Goal: Information Seeking & Learning: Find specific page/section

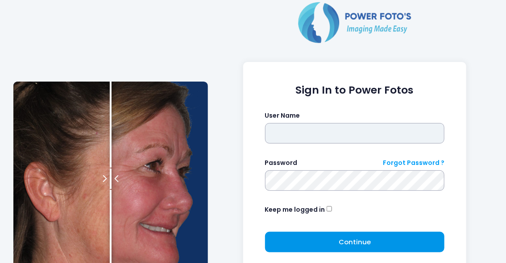
type input "*****"
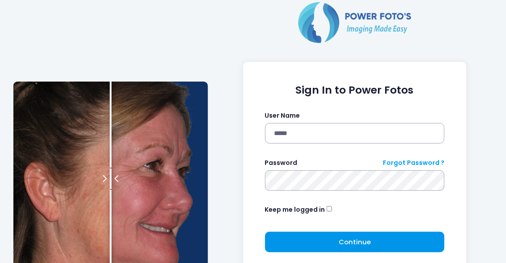
click at [354, 249] on button "Continue Please wait..." at bounding box center [355, 242] width 180 height 21
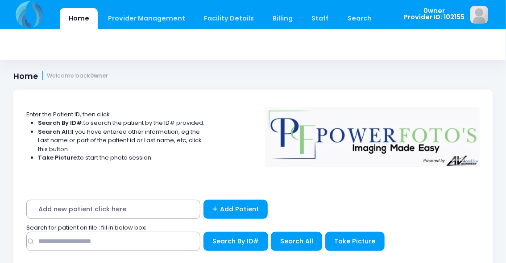
click at [152, 227] on div "Search for patient on file : fill in below box;" at bounding box center [253, 227] width 462 height 9
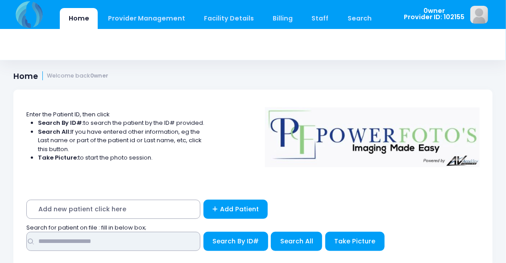
click at [147, 237] on input "text" at bounding box center [113, 241] width 174 height 19
type input "*********"
click at [203, 232] on button "Search By ID#" at bounding box center [235, 241] width 65 height 19
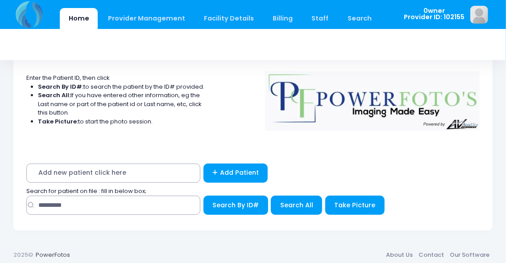
scroll to position [68, 0]
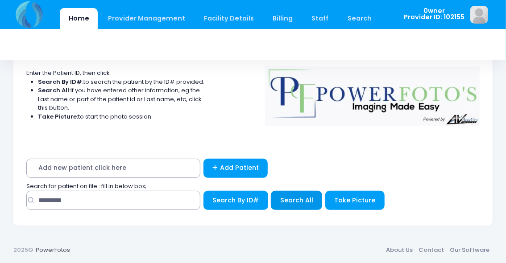
click at [308, 198] on span "Search All" at bounding box center [296, 200] width 33 height 9
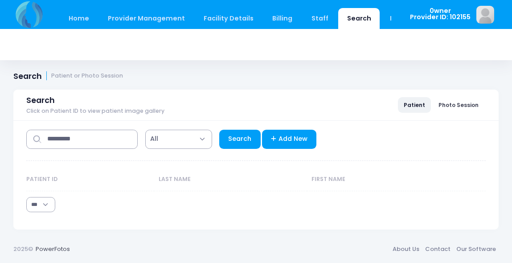
select select "***"
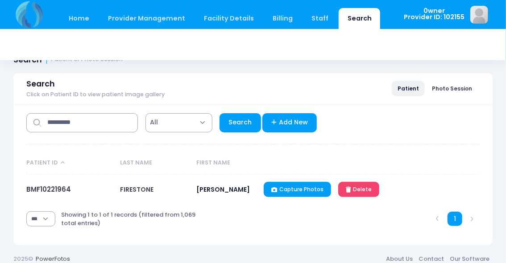
scroll to position [25, 0]
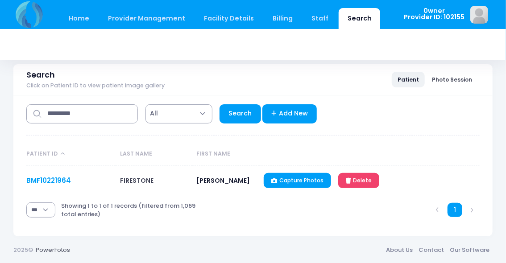
click at [64, 181] on link "BMF10221964" at bounding box center [48, 180] width 45 height 9
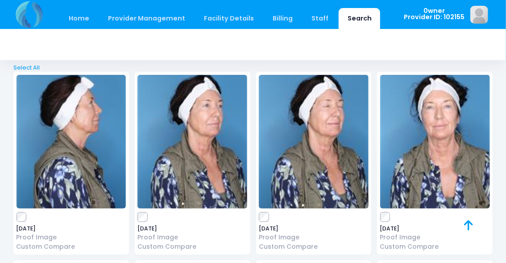
scroll to position [1649, 0]
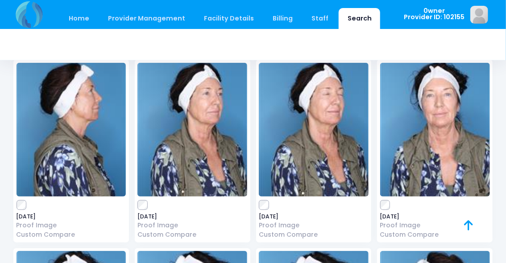
click at [178, 152] on img at bounding box center [192, 130] width 110 height 134
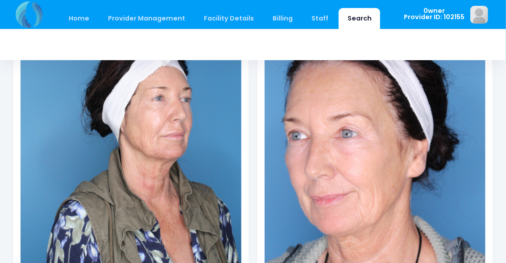
scroll to position [134, 0]
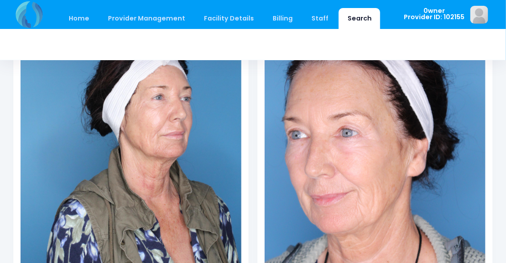
drag, startPoint x: 177, startPoint y: 146, endPoint x: 141, endPoint y: 147, distance: 35.2
click at [141, 147] on img at bounding box center [131, 170] width 221 height 331
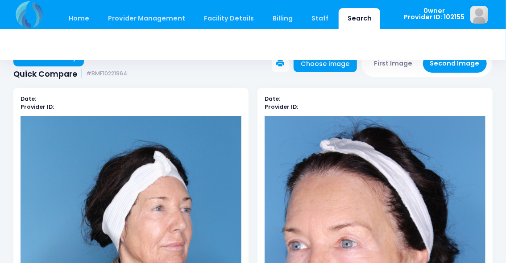
scroll to position [0, 0]
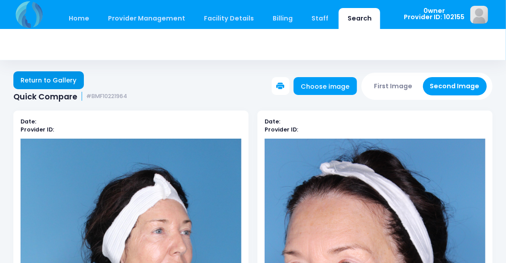
click at [30, 82] on link "Return to Gallery" at bounding box center [48, 80] width 70 height 18
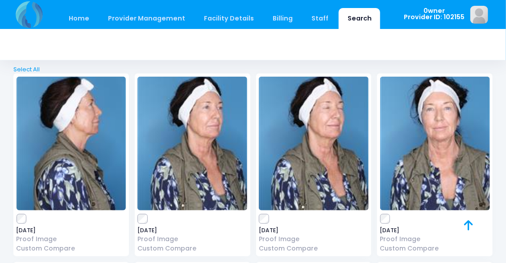
scroll to position [1649, 0]
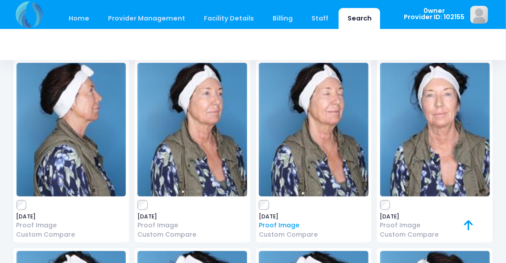
click at [294, 223] on link "Proof Image" at bounding box center [314, 225] width 110 height 9
click at [425, 145] on img at bounding box center [435, 130] width 110 height 134
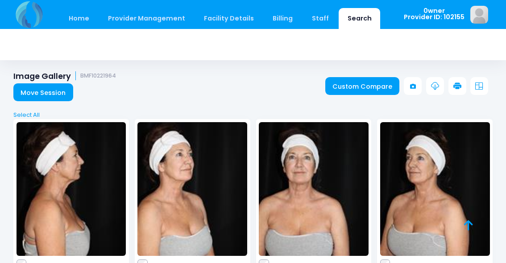
scroll to position [1649, 0]
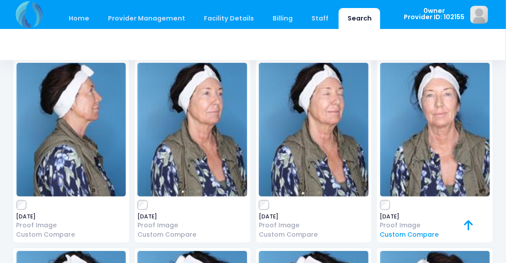
click at [408, 230] on link "Custom Compare" at bounding box center [435, 234] width 110 height 9
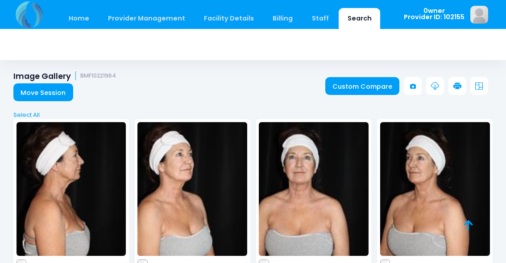
scroll to position [1649, 0]
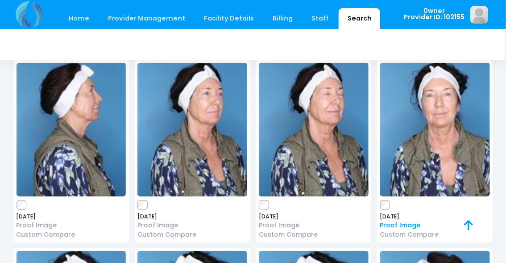
click at [391, 225] on link "Proof Image" at bounding box center [435, 225] width 110 height 9
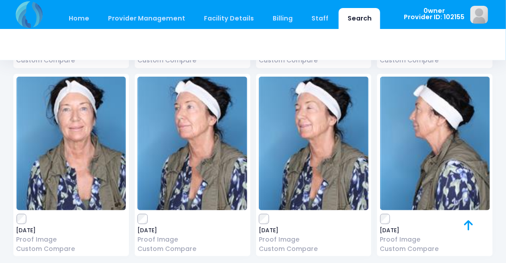
scroll to position [1828, 0]
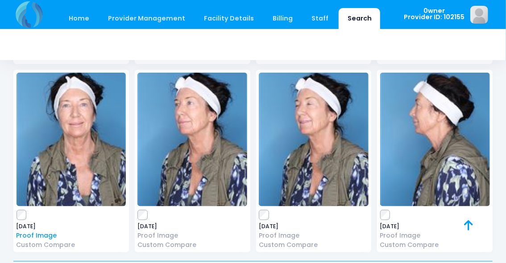
click at [49, 233] on link "Proof Image" at bounding box center [71, 235] width 110 height 9
click at [162, 237] on link "Proof Image" at bounding box center [192, 235] width 110 height 9
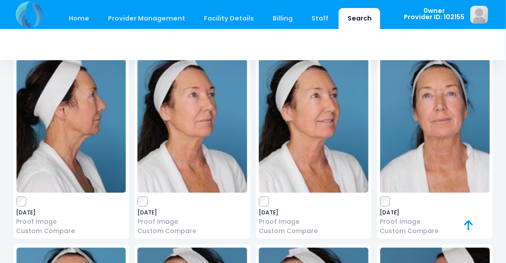
scroll to position [2051, 0]
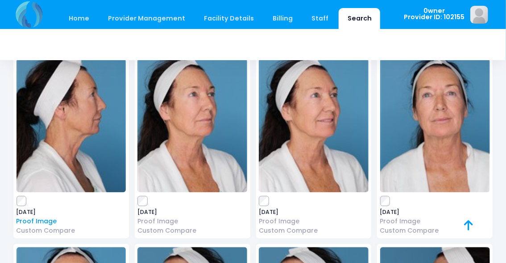
click at [46, 221] on link "Proof Image" at bounding box center [71, 221] width 110 height 9
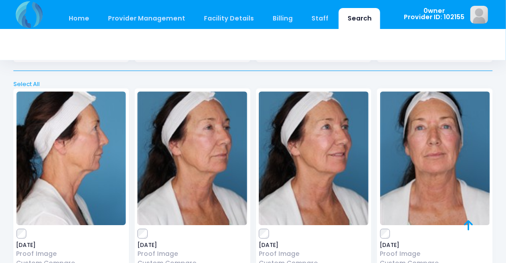
scroll to position [2407, 0]
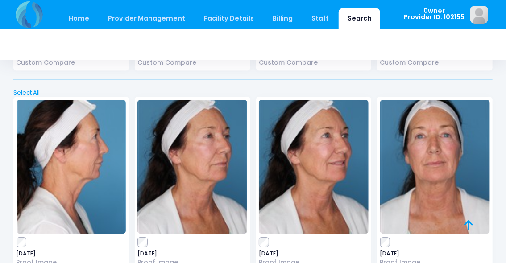
click at [96, 158] on img at bounding box center [71, 167] width 110 height 134
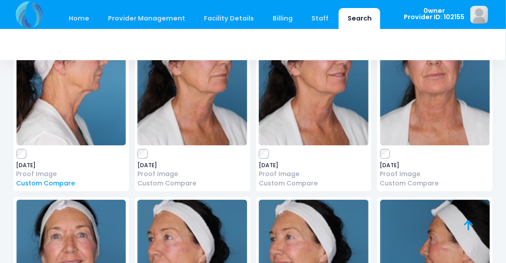
scroll to position [2497, 0]
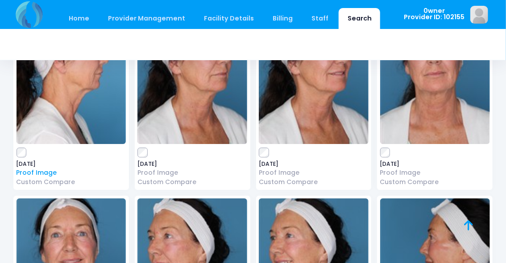
click at [43, 169] on link "Proof Image" at bounding box center [71, 172] width 110 height 9
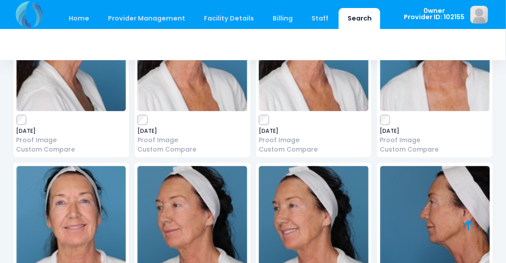
scroll to position [2028, 0]
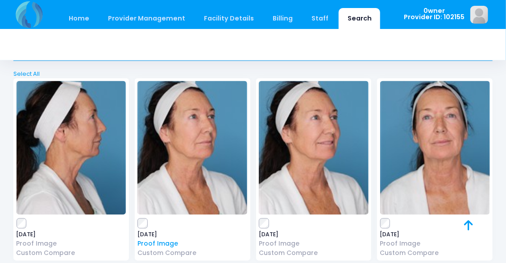
click at [172, 242] on link "Proof Image" at bounding box center [192, 243] width 110 height 9
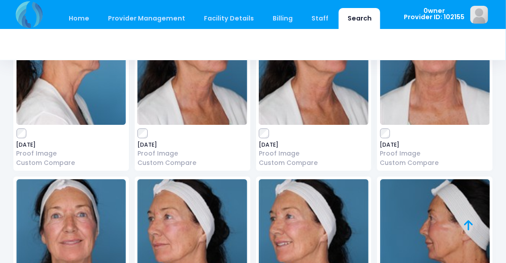
scroll to position [2519, 0]
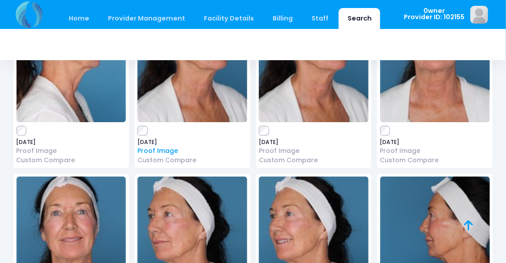
click at [158, 148] on link "Proof Image" at bounding box center [192, 150] width 110 height 9
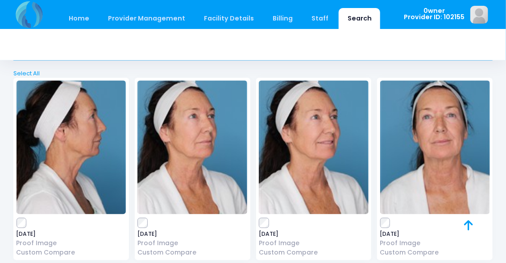
scroll to position [2028, 0]
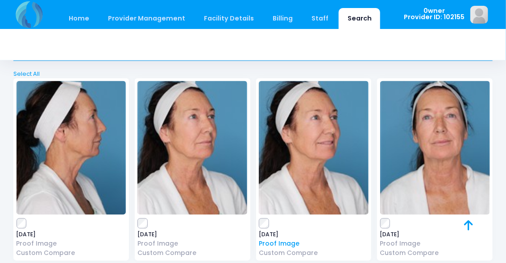
click at [291, 243] on link "Proof Image" at bounding box center [314, 243] width 110 height 9
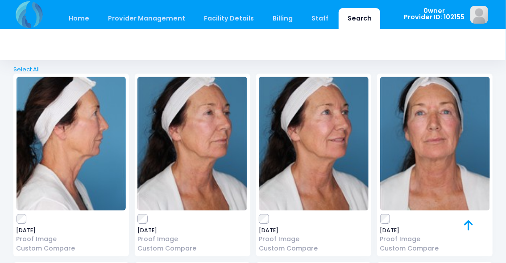
scroll to position [2474, 0]
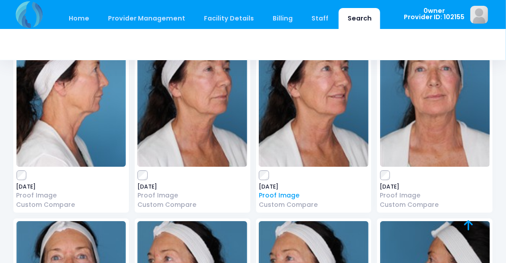
click at [288, 194] on link "Proof Image" at bounding box center [314, 195] width 110 height 9
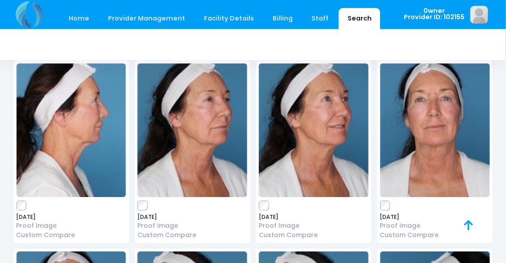
scroll to position [2430, 0]
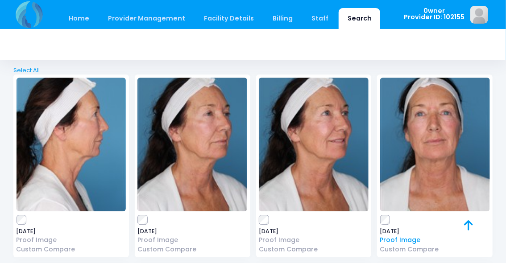
click at [408, 240] on link "Proof Image" at bounding box center [435, 239] width 110 height 9
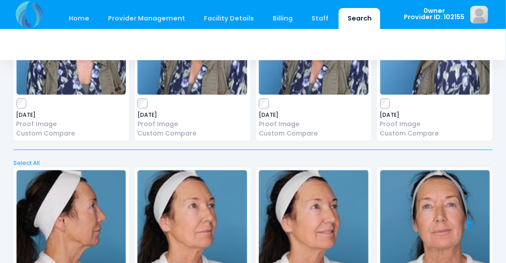
scroll to position [2073, 0]
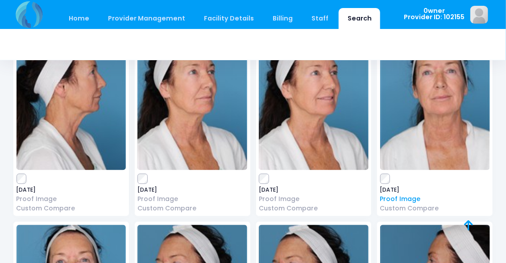
click at [414, 200] on link "Proof Image" at bounding box center [435, 199] width 110 height 9
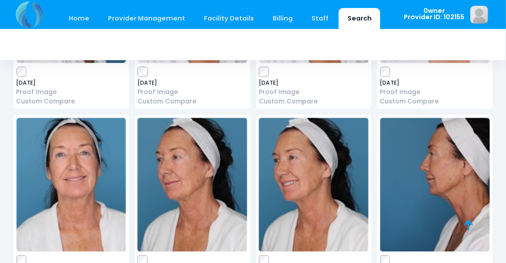
scroll to position [2251, 0]
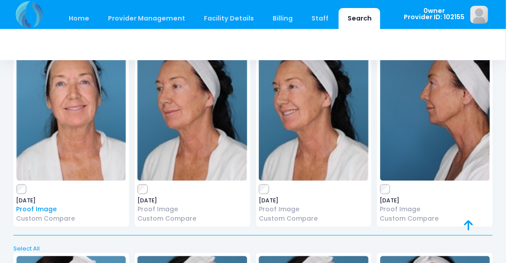
click at [43, 207] on link "Proof Image" at bounding box center [71, 209] width 110 height 9
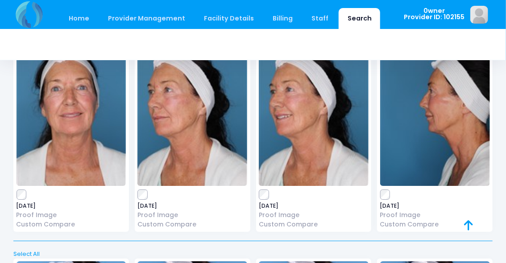
scroll to position [2697, 0]
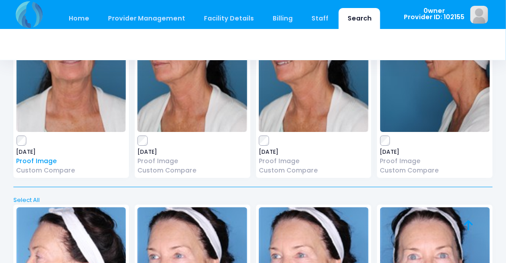
click at [46, 160] on link "Proof Image" at bounding box center [71, 161] width 110 height 9
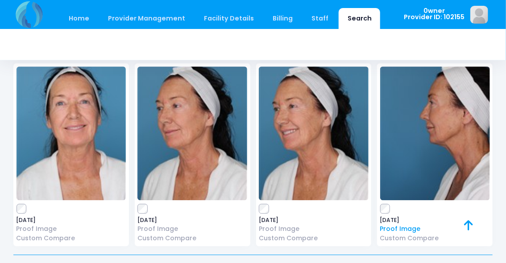
scroll to position [2251, 0]
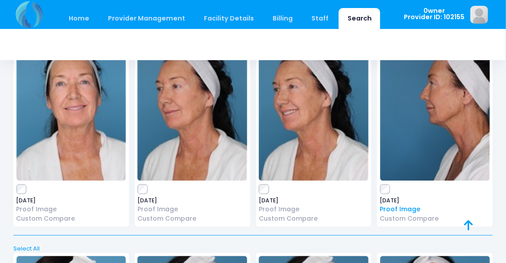
click at [397, 210] on link "Proof Image" at bounding box center [435, 209] width 110 height 9
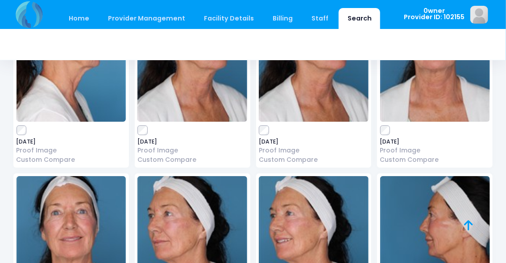
scroll to position [2608, 0]
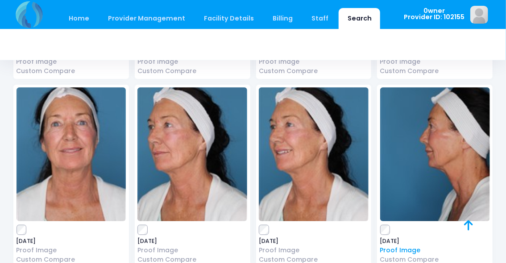
drag, startPoint x: 423, startPoint y: 174, endPoint x: 412, endPoint y: 251, distance: 78.0
click at [412, 251] on link "Proof Image" at bounding box center [435, 250] width 110 height 9
